Goal: Task Accomplishment & Management: Use online tool/utility

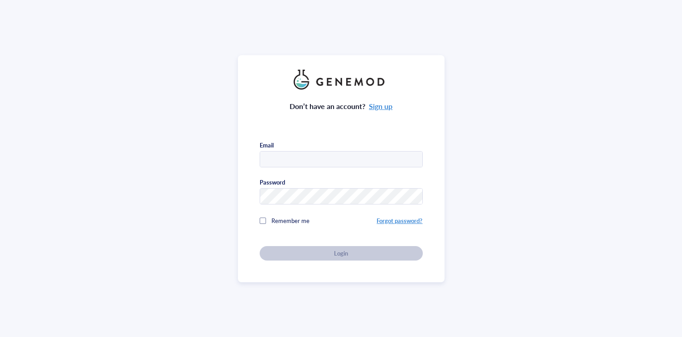
type input "[PERSON_NAME][EMAIL_ADDRESS][DOMAIN_NAME]"
click at [344, 251] on div "Don’t have an account? Sign up Email [PERSON_NAME][EMAIL_ADDRESS][DOMAIN_NAME] …" at bounding box center [341, 175] width 163 height 171
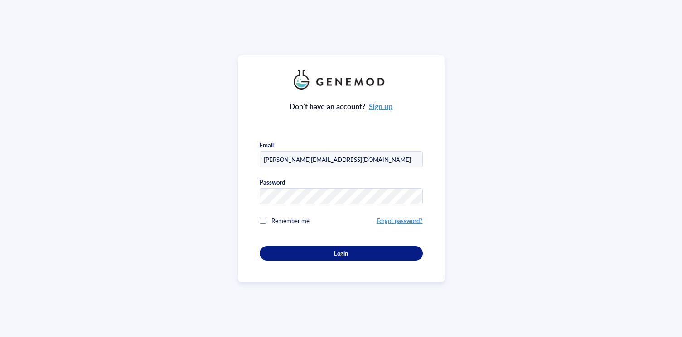
click at [260, 218] on div at bounding box center [263, 221] width 6 height 6
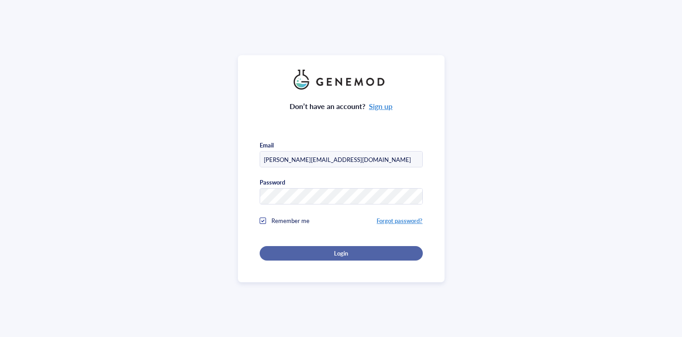
click at [332, 247] on button "Login" at bounding box center [341, 253] width 163 height 14
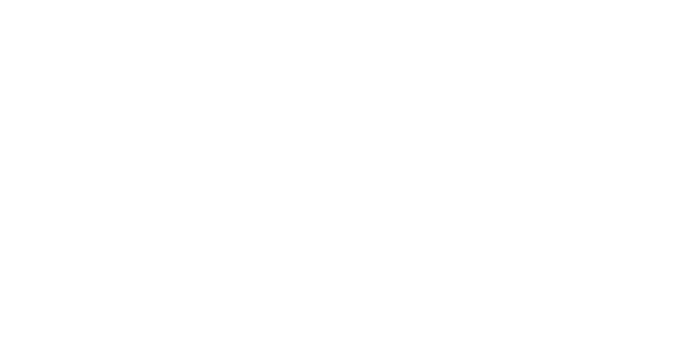
click at [163, 157] on div at bounding box center [341, 168] width 682 height 337
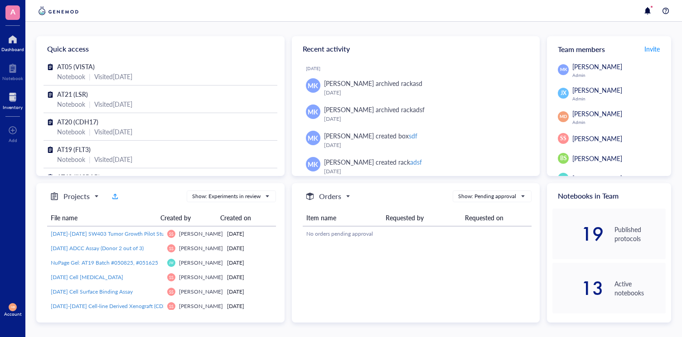
click at [16, 102] on div at bounding box center [13, 97] width 20 height 14
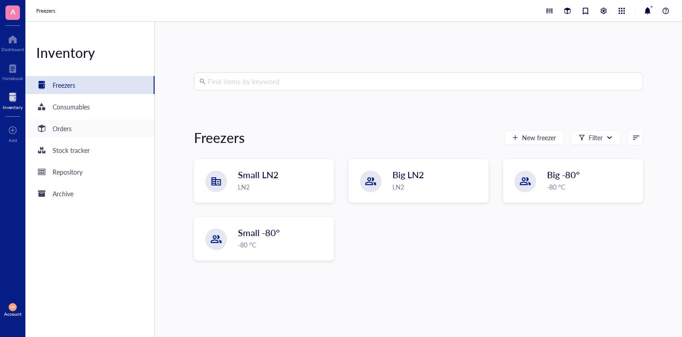
click at [67, 128] on div "Orders" at bounding box center [62, 129] width 19 height 10
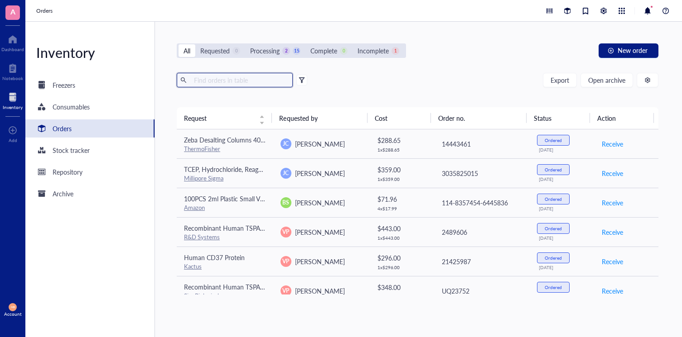
click at [275, 84] on input "text" at bounding box center [239, 80] width 99 height 14
click at [278, 84] on input "text" at bounding box center [239, 80] width 99 height 14
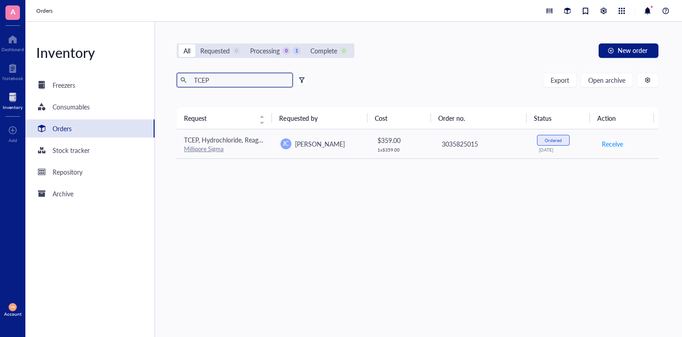
type input "TCEP"
click at [644, 79] on div "button" at bounding box center [647, 80] width 6 height 6
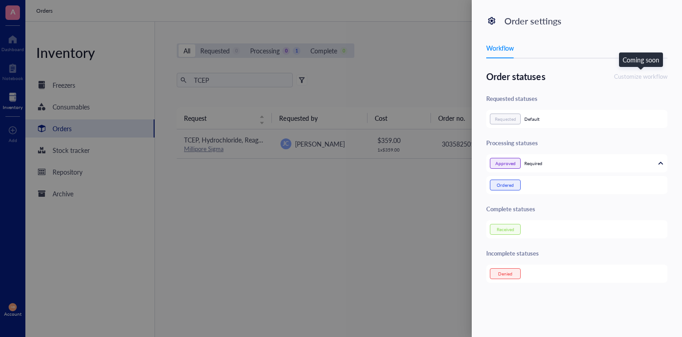
click at [644, 79] on div "Customize workflow" at bounding box center [640, 76] width 53 height 8
click at [299, 250] on div at bounding box center [341, 168] width 682 height 337
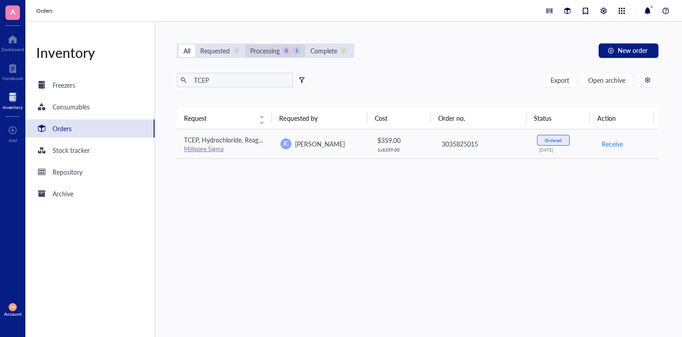
click at [259, 51] on div "Processing" at bounding box center [264, 51] width 29 height 10
click at [245, 44] on input "Processing 0 1" at bounding box center [245, 44] width 0 height 0
click at [90, 190] on div "Archive" at bounding box center [89, 194] width 129 height 18
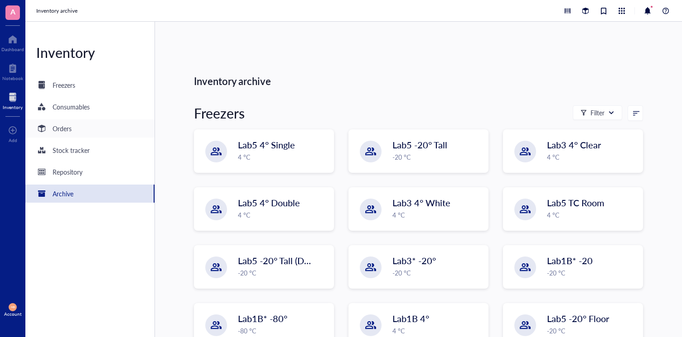
click at [79, 122] on div "Orders" at bounding box center [89, 129] width 129 height 18
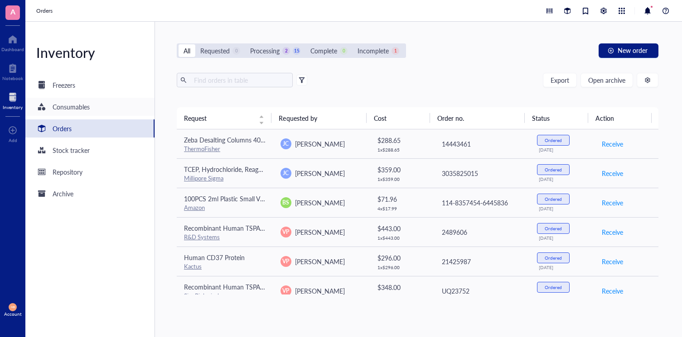
click at [85, 106] on div "Consumables" at bounding box center [71, 107] width 37 height 10
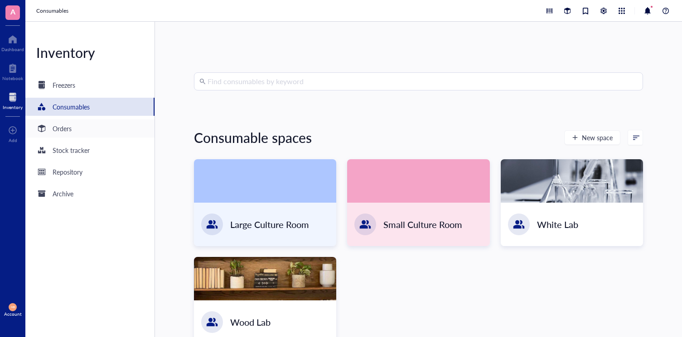
click at [82, 135] on div "Orders" at bounding box center [89, 129] width 129 height 18
